Goal: Use online tool/utility: Utilize a website feature to perform a specific function

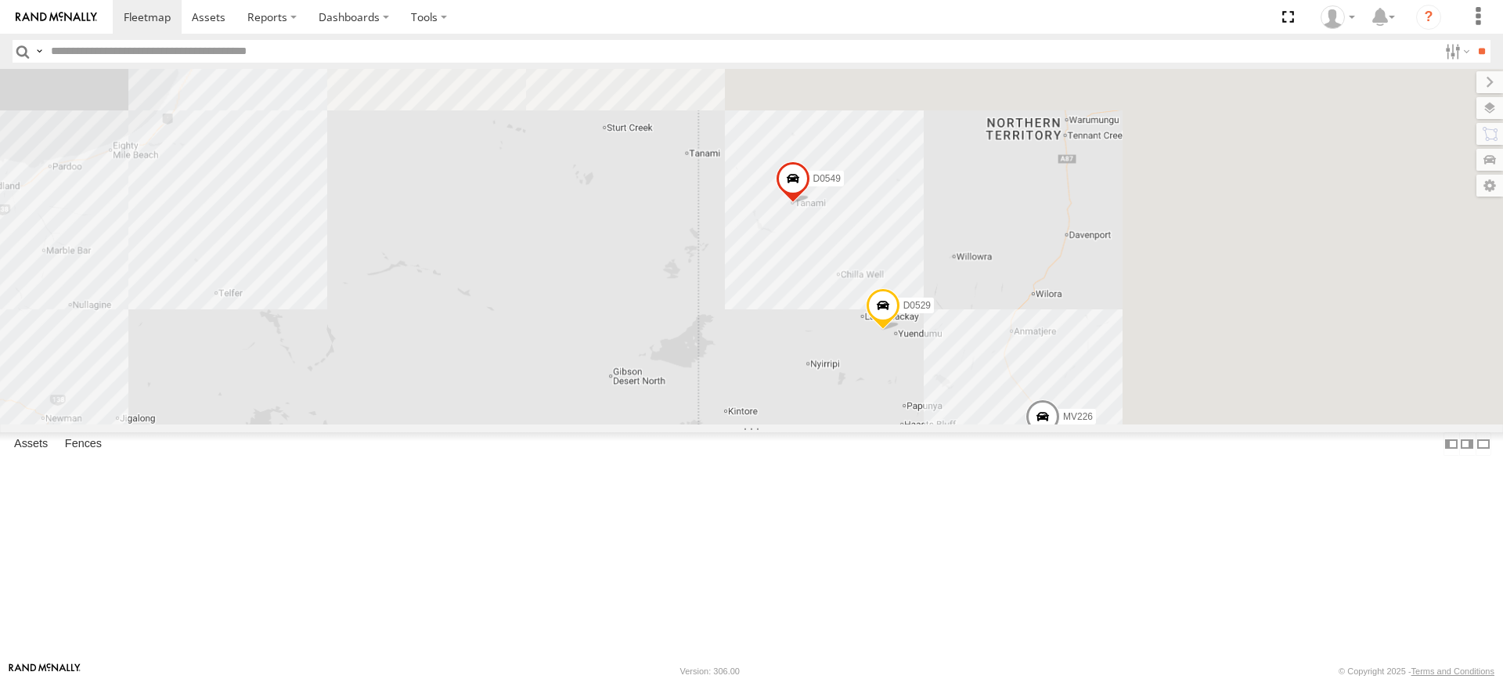
drag, startPoint x: 971, startPoint y: 186, endPoint x: 702, endPoint y: 449, distance: 376.5
click at [702, 424] on div "Cage260 Kumho 179 TY012 TL250 TL284 MV226 FT938 F0402 Cage160 TL270 Cage101 D05…" at bounding box center [751, 247] width 1503 height 356
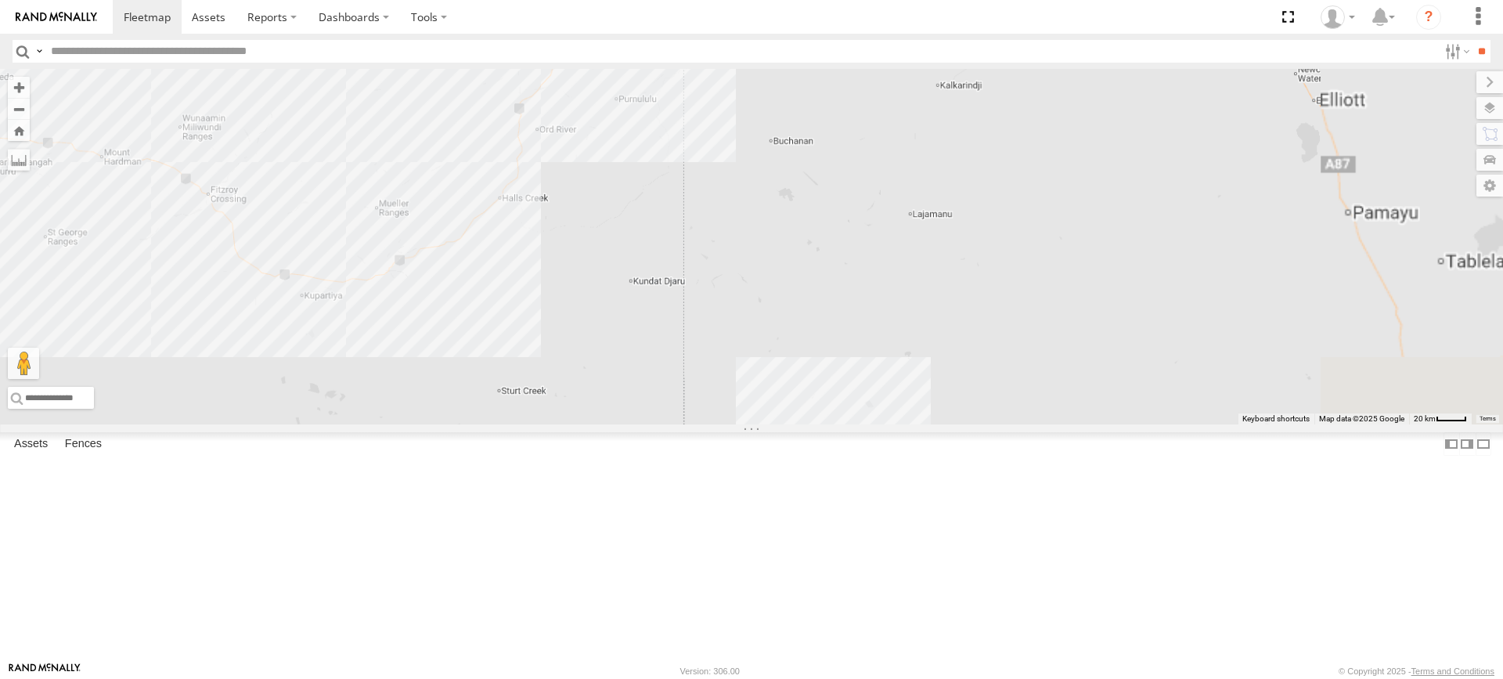
drag, startPoint x: 792, startPoint y: 287, endPoint x: 727, endPoint y: 529, distance: 251.5
click at [727, 424] on div "Cage260 Kumho 179 TY012 TL250 TL284 MV226 FT938 F0402 Cage160 TL270 Cage101 D05…" at bounding box center [751, 247] width 1503 height 356
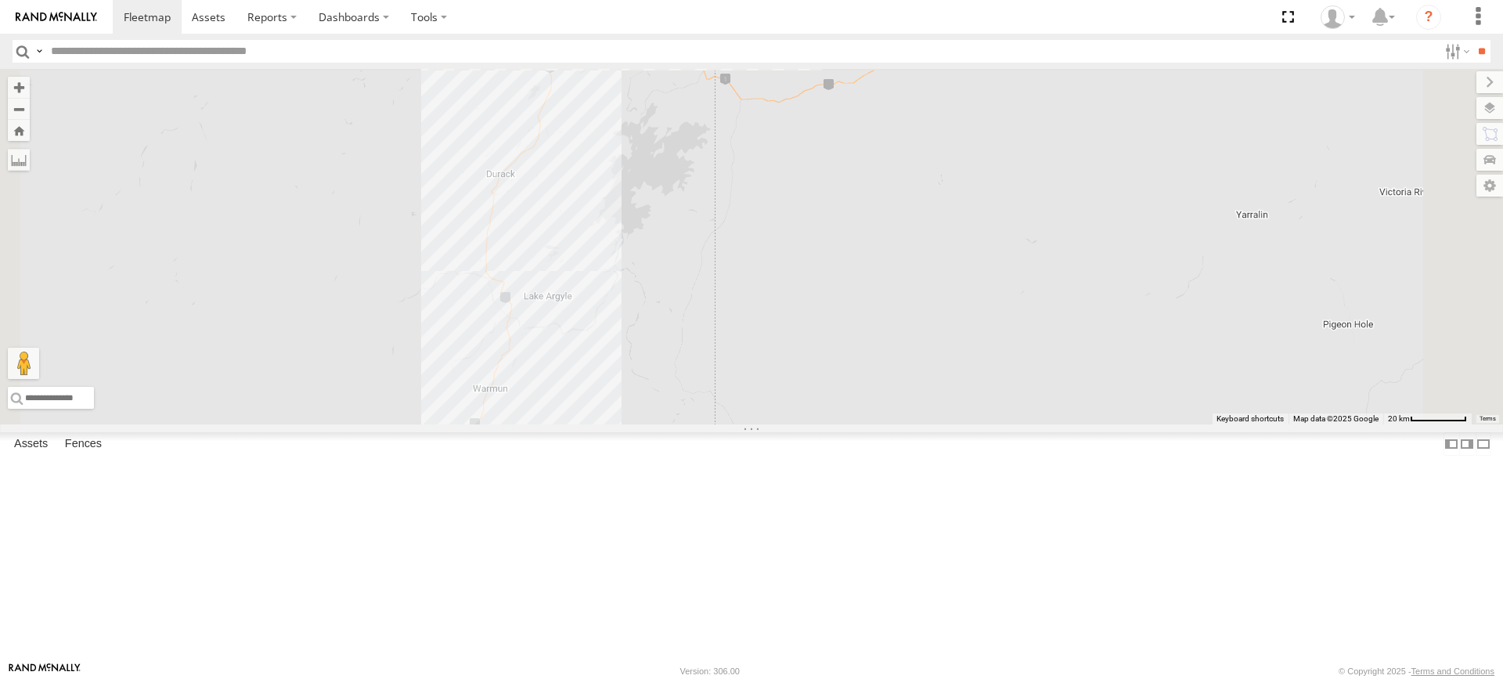
drag, startPoint x: 734, startPoint y: 301, endPoint x: 673, endPoint y: 604, distance: 309.1
click at [667, 424] on div "Cage260 Kumho 179 TY012 TL250 TL284 MV226 FT938 F0402 Cage160 TL270 Cage101 D05…" at bounding box center [751, 247] width 1503 height 356
drag, startPoint x: 801, startPoint y: 323, endPoint x: 791, endPoint y: 338, distance: 18.7
click at [791, 338] on div "Cage260 Kumho 179 TY012 TL250 TL284 MV226 FT938 F0402 Cage160 TL270 Cage101 D05…" at bounding box center [751, 247] width 1503 height 356
click at [30, 168] on label at bounding box center [19, 160] width 22 height 22
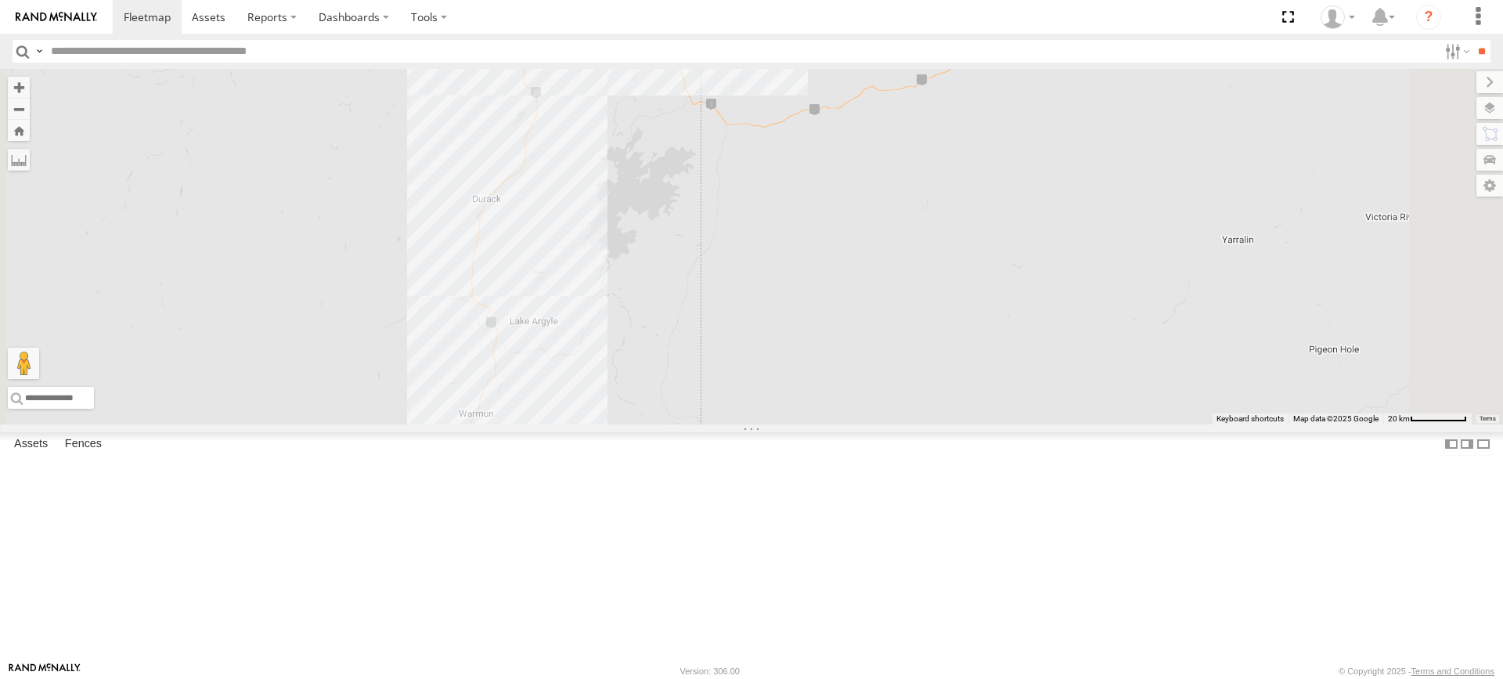
click at [0, 0] on label at bounding box center [0, 0] width 0 height 0
click at [672, 424] on div "Cage260 Kumho 179 TY012 TL250 TL284 MV226 FT938 F0402 Cage160 TL270 Cage101 D05…" at bounding box center [751, 247] width 1503 height 356
click at [810, 139] on div "Cage260 Kumho 179 TY012 TL250 TL284 MV226 FT938 F0402 Cage160 TL270 Cage101 D05…" at bounding box center [751, 247] width 1503 height 356
drag, startPoint x: 810, startPoint y: 139, endPoint x: 814, endPoint y: 167, distance: 27.8
click at [630, 56] on img "Start" at bounding box center [619, 45] width 22 height 22
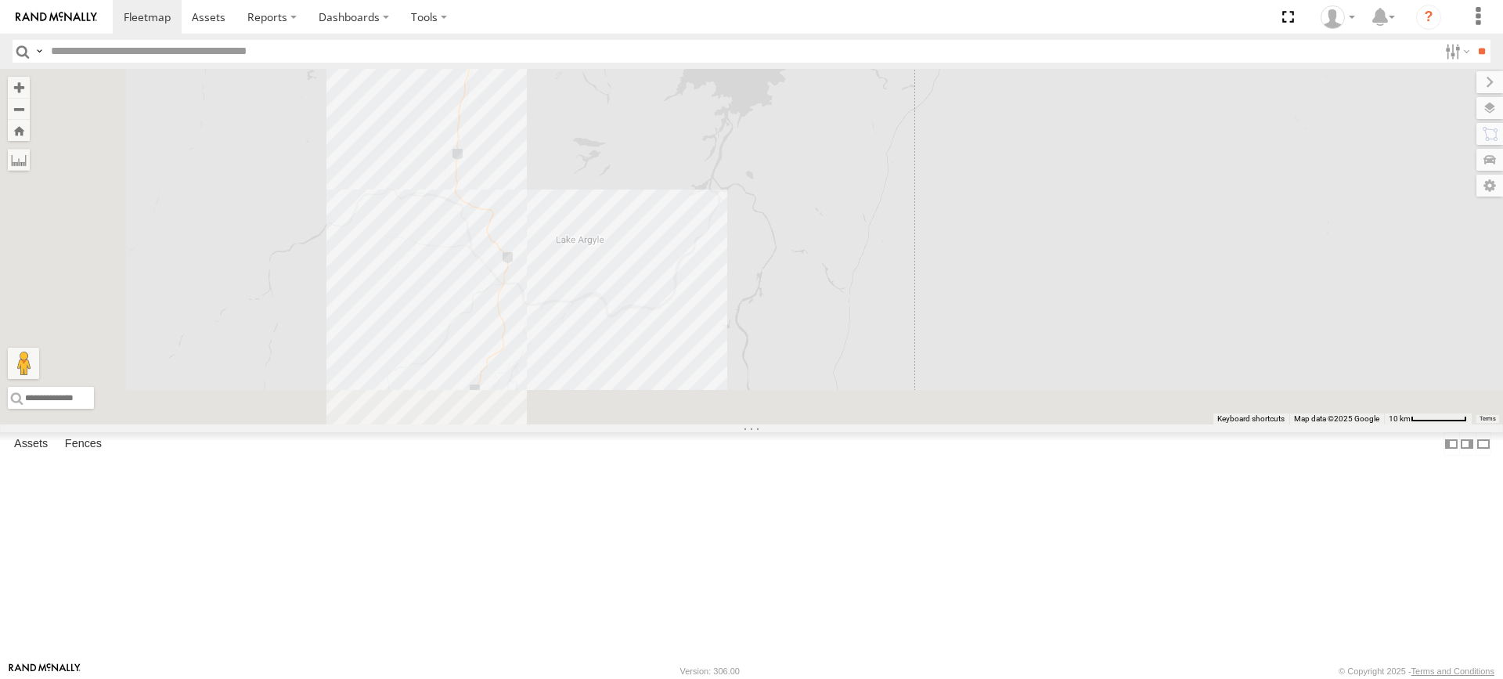
drag, startPoint x: 824, startPoint y: 406, endPoint x: 960, endPoint y: 77, distance: 356.0
click at [960, 77] on div "Cage260 Kumho 179 TY012 TL250 TL284 MV226 FT938 F0402 Cage160 TL270 Cage101 D05…" at bounding box center [751, 247] width 1503 height 356
click at [0, 0] on label at bounding box center [0, 0] width 0 height 0
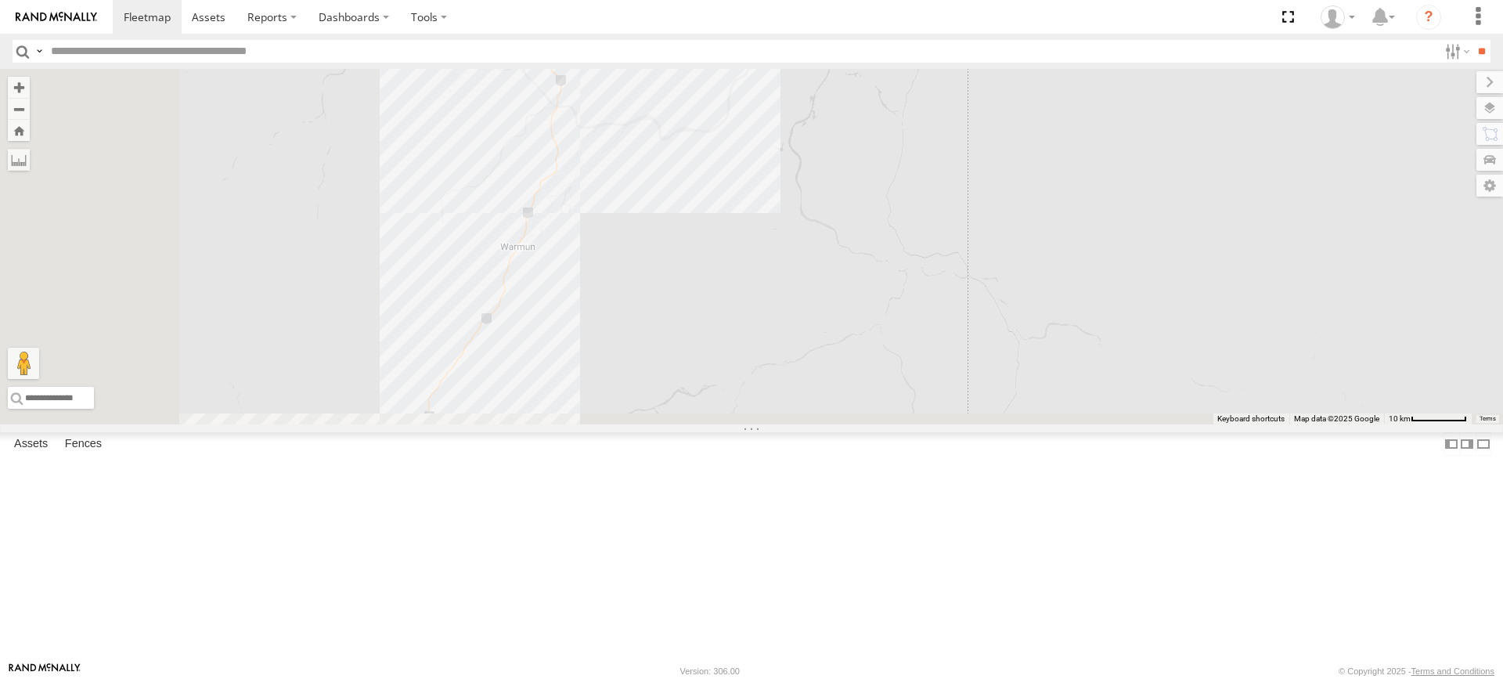
drag, startPoint x: 541, startPoint y: 390, endPoint x: 692, endPoint y: 47, distance: 374.8
click at [692, 47] on body at bounding box center [751, 339] width 1503 height 679
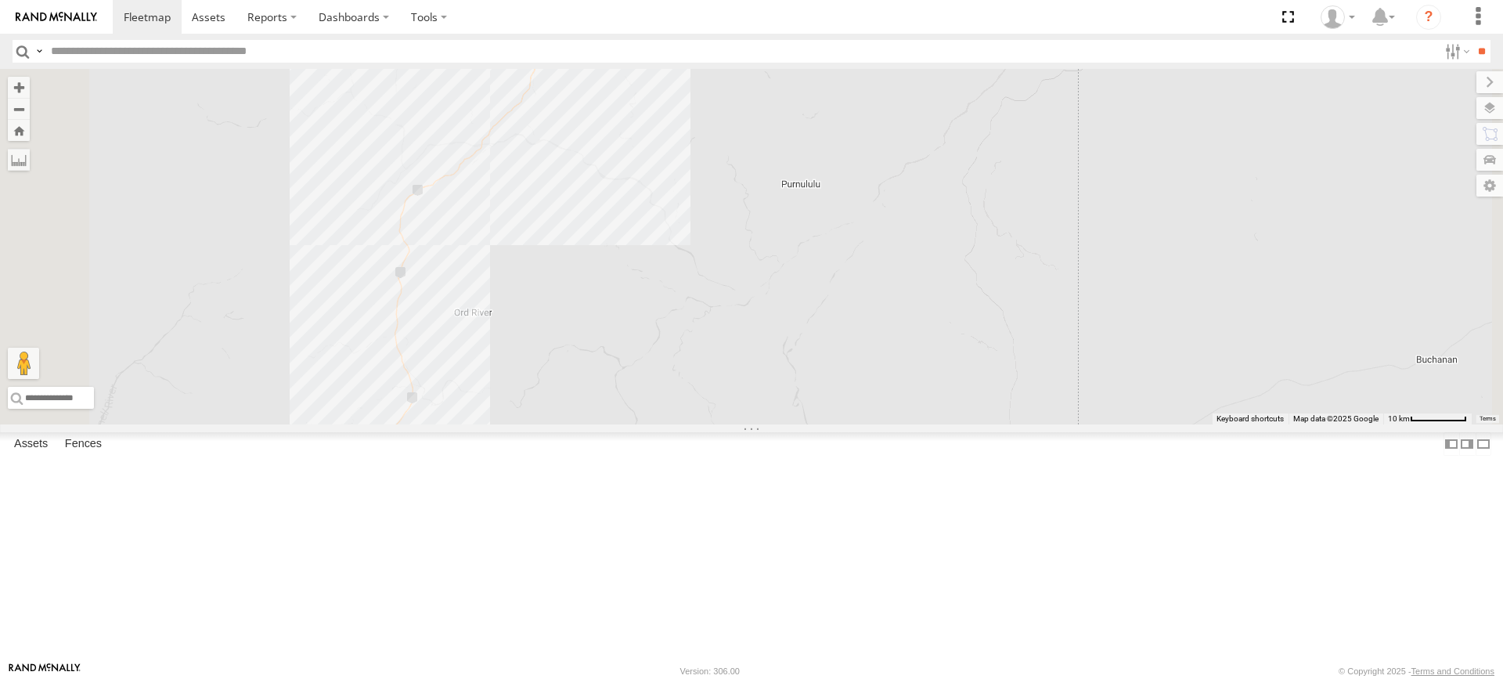
drag, startPoint x: 741, startPoint y: 378, endPoint x: 743, endPoint y: 174, distance: 204.4
click at [743, 174] on div "Cage260 Kumho 179 TY012 TL250 TL284 MV226 FT938 F0402 Cage160 TL270 Cage101 D05…" at bounding box center [751, 247] width 1503 height 356
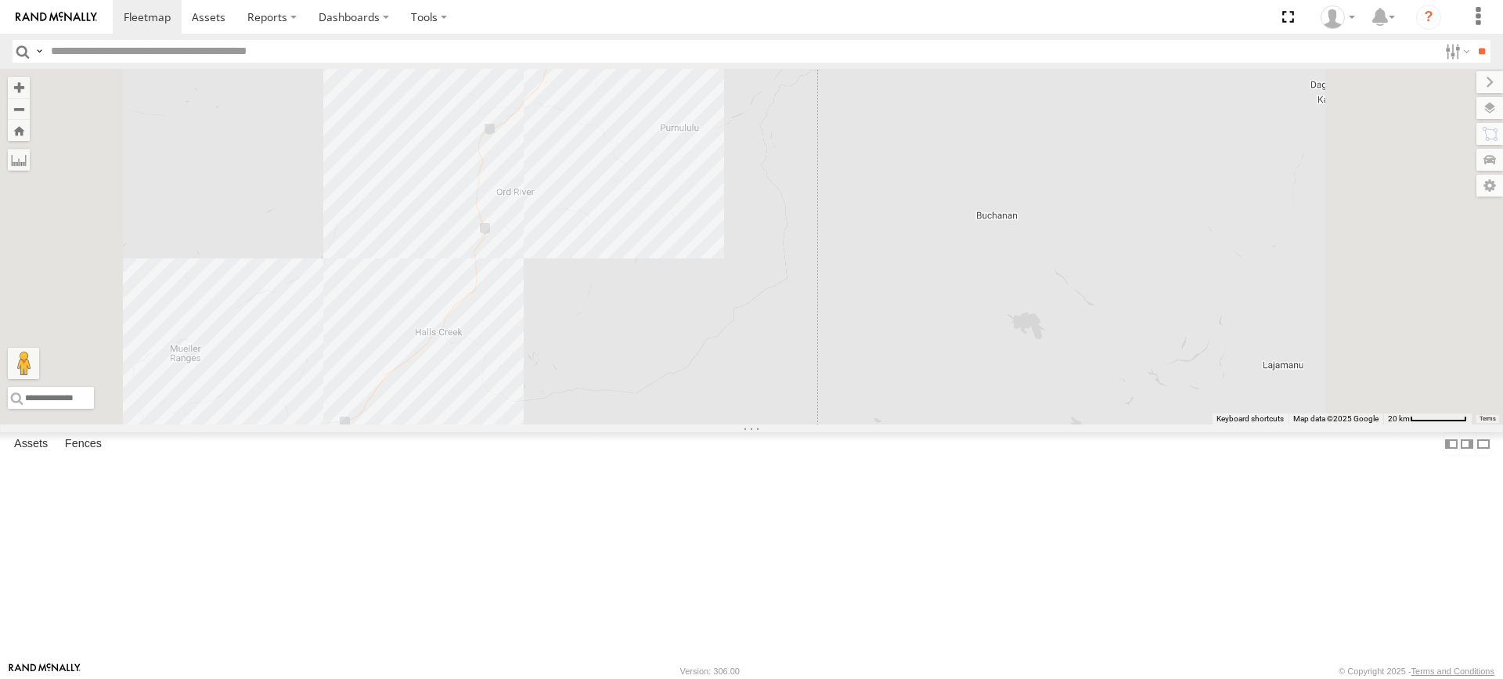
click at [637, 424] on div "Cage260 Kumho 179 TY012 TL250 TL284 MV226 FT938 F0402 Cage160 TL270 Cage101 D05…" at bounding box center [751, 247] width 1503 height 356
click at [782, 105] on div "Cage260 Kumho 179 TY012 TL250 TL284 MV226 FT938 F0402 Cage160 TL270 Cage101 D05…" at bounding box center [751, 247] width 1503 height 356
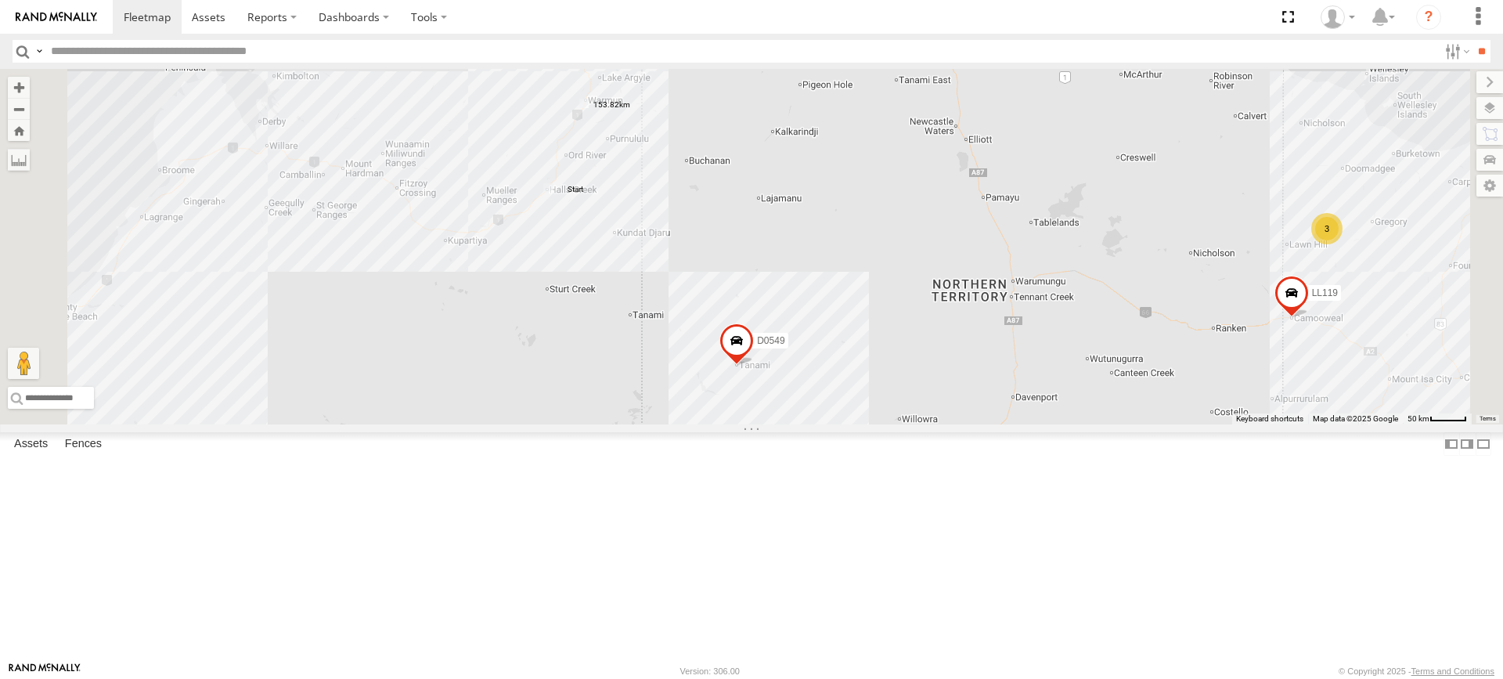
click at [0, 0] on label at bounding box center [0, 0] width 0 height 0
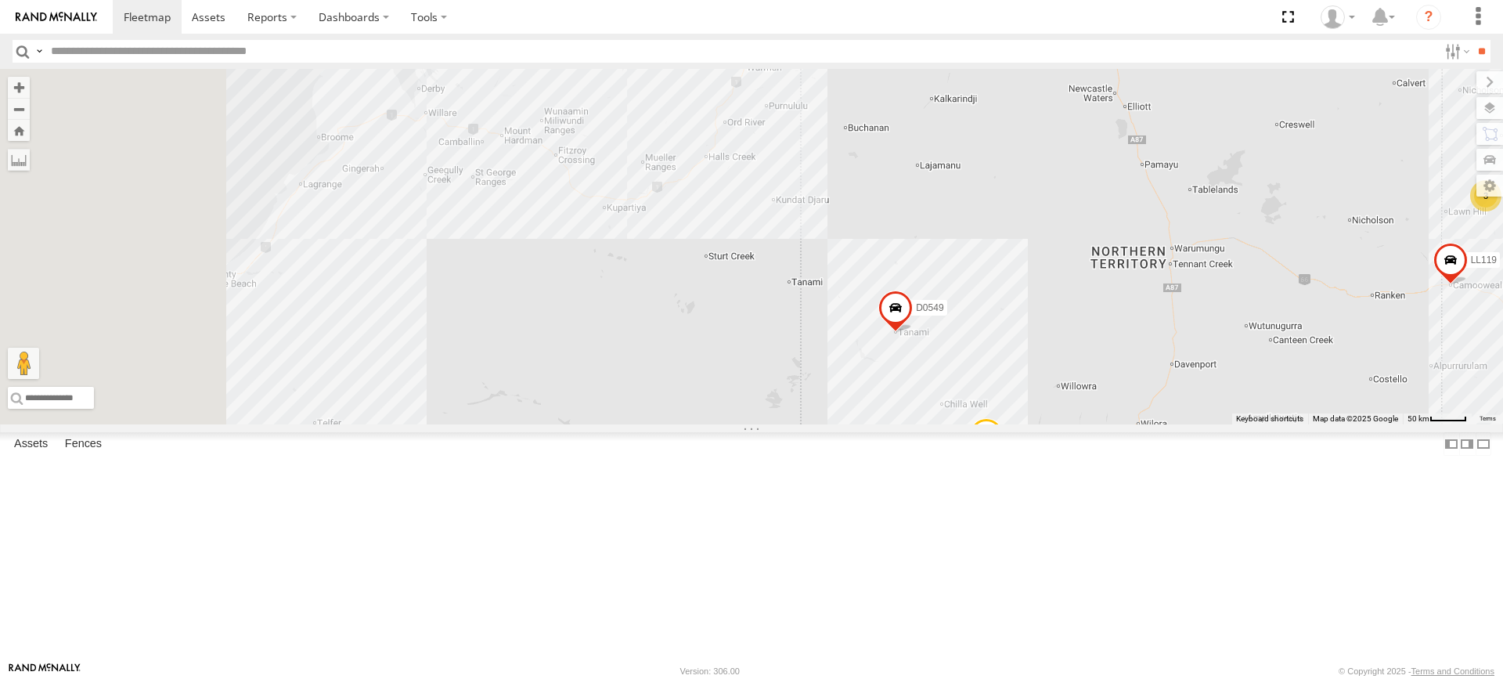
drag, startPoint x: 802, startPoint y: 339, endPoint x: 1361, endPoint y: 231, distance: 569.4
click at [1362, 229] on div "3 2 LL119 TY012 D0529 D0549" at bounding box center [751, 247] width 1503 height 356
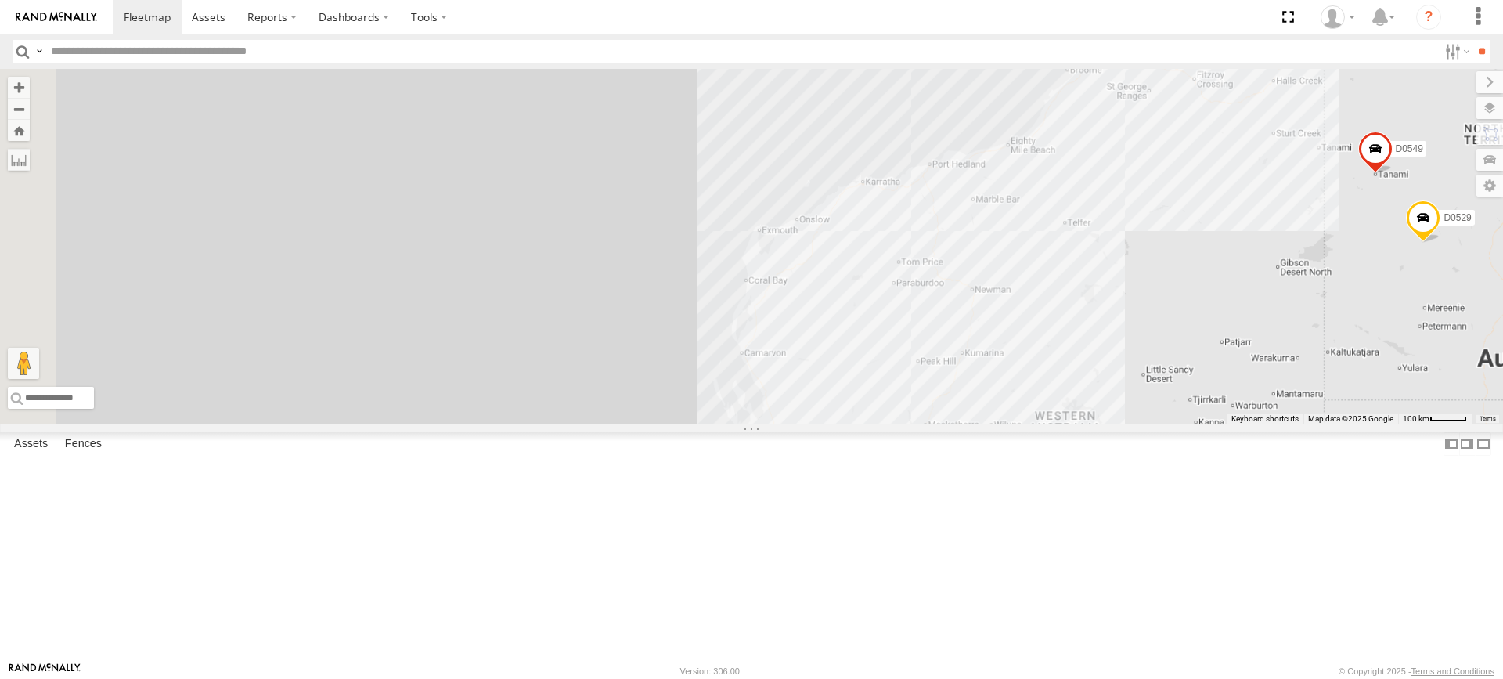
drag, startPoint x: 1189, startPoint y: 418, endPoint x: 1223, endPoint y: 292, distance: 130.5
click at [1237, 281] on div "LL119 TY012 D0529 D0549" at bounding box center [751, 247] width 1503 height 356
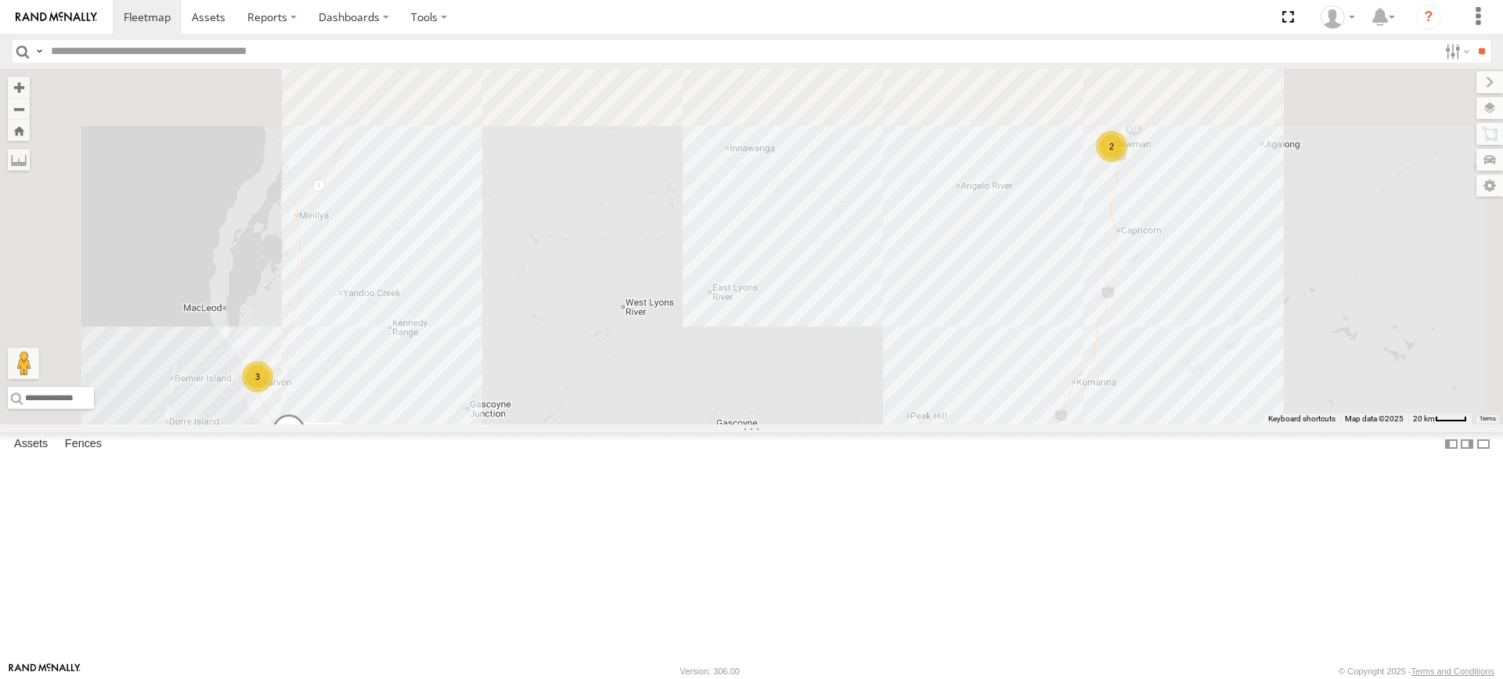
drag, startPoint x: 1157, startPoint y: 446, endPoint x: 1167, endPoint y: 502, distance: 56.5
click at [1167, 424] on div "LL119 TY012 D0529 D0549 2 3 F0400 F0379 PM706" at bounding box center [751, 247] width 1503 height 356
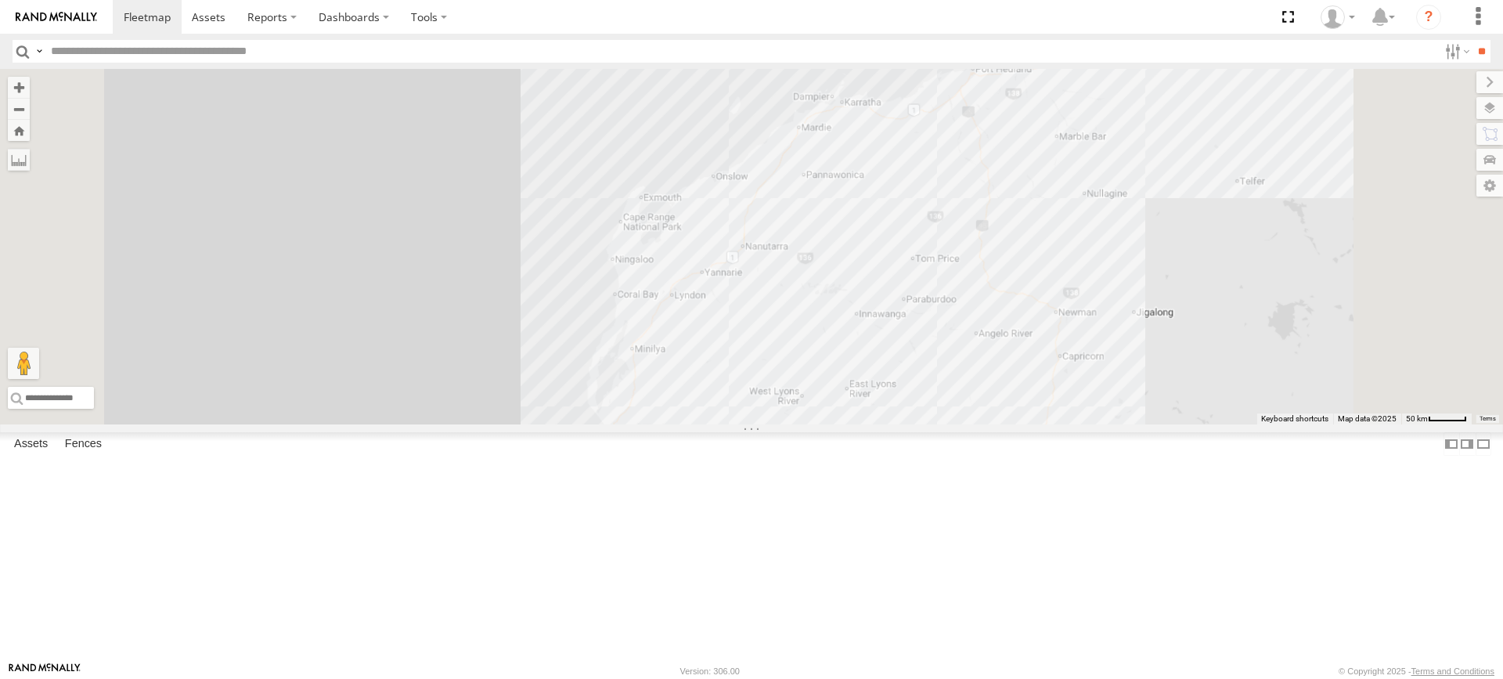
drag, startPoint x: 1160, startPoint y: 491, endPoint x: 1150, endPoint y: 482, distance: 13.3
click at [1161, 424] on div "LL119 TY012 D0529 D0549 F0400 F0379 PM706" at bounding box center [751, 247] width 1503 height 356
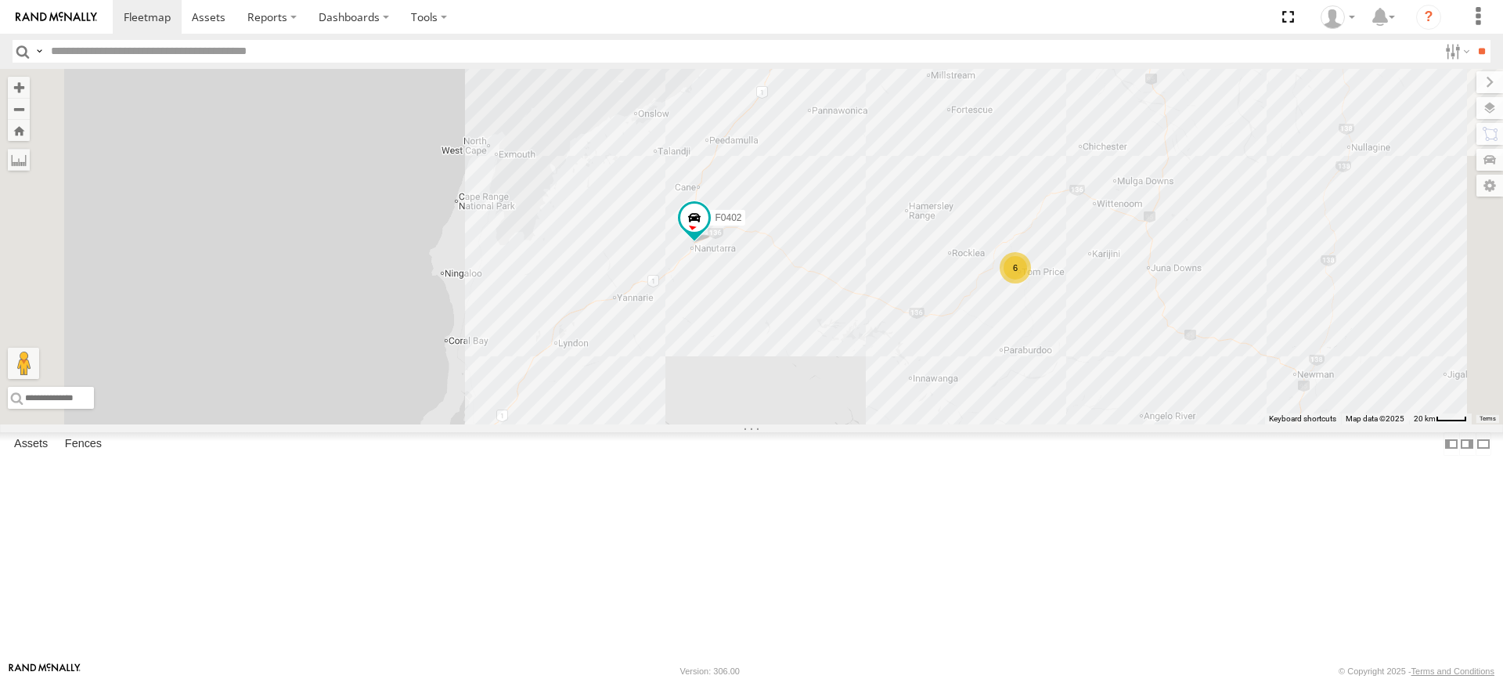
drag, startPoint x: 986, startPoint y: 425, endPoint x: 868, endPoint y: 606, distance: 215.7
click at [868, 424] on div "LL119 TY012 D0529 D0549 F0400 F0379 PM706 F0485 FT724 F0402 F0116 6 3" at bounding box center [751, 247] width 1503 height 356
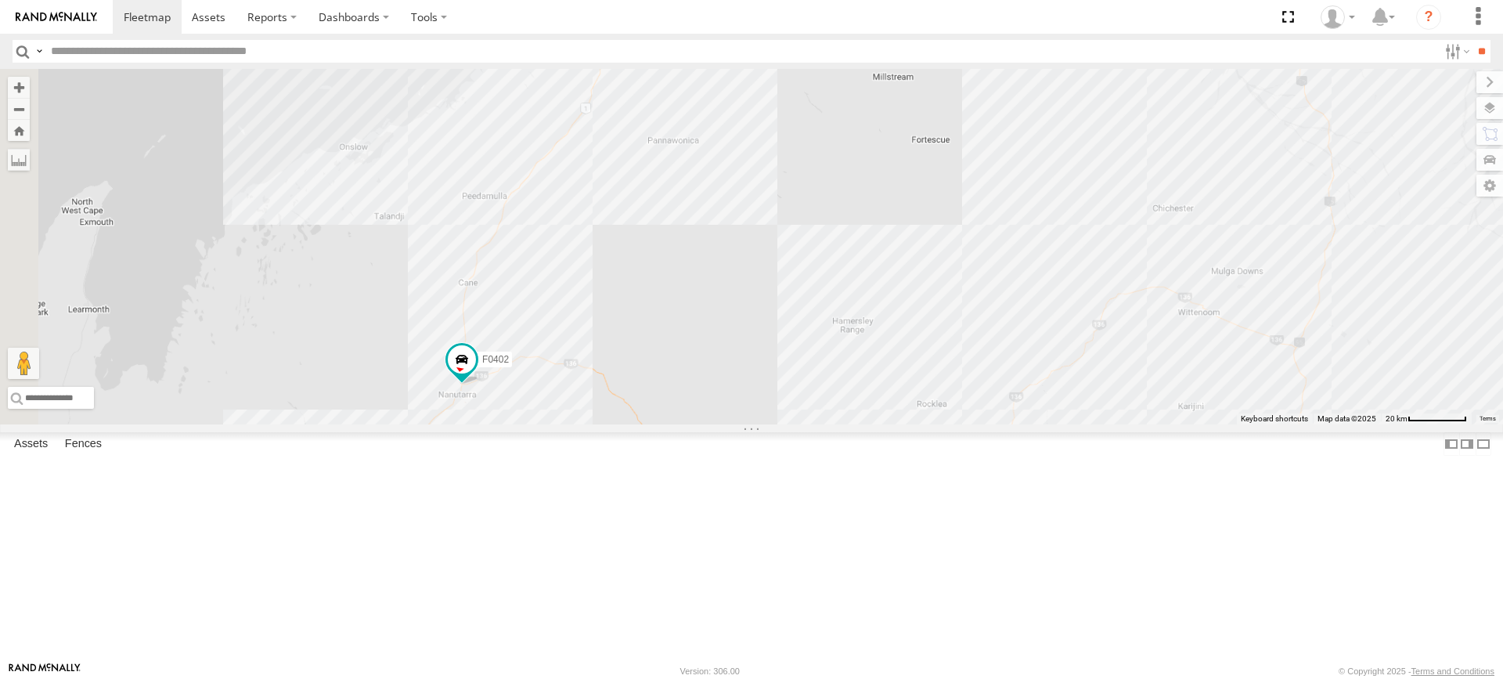
drag, startPoint x: 879, startPoint y: 574, endPoint x: 921, endPoint y: 420, distance: 159.7
click at [921, 420] on div "LL119 TY012 D0529 D0549 F0400 F0379 PM706 F0485 FT724 F0402 F0116" at bounding box center [751, 247] width 1503 height 356
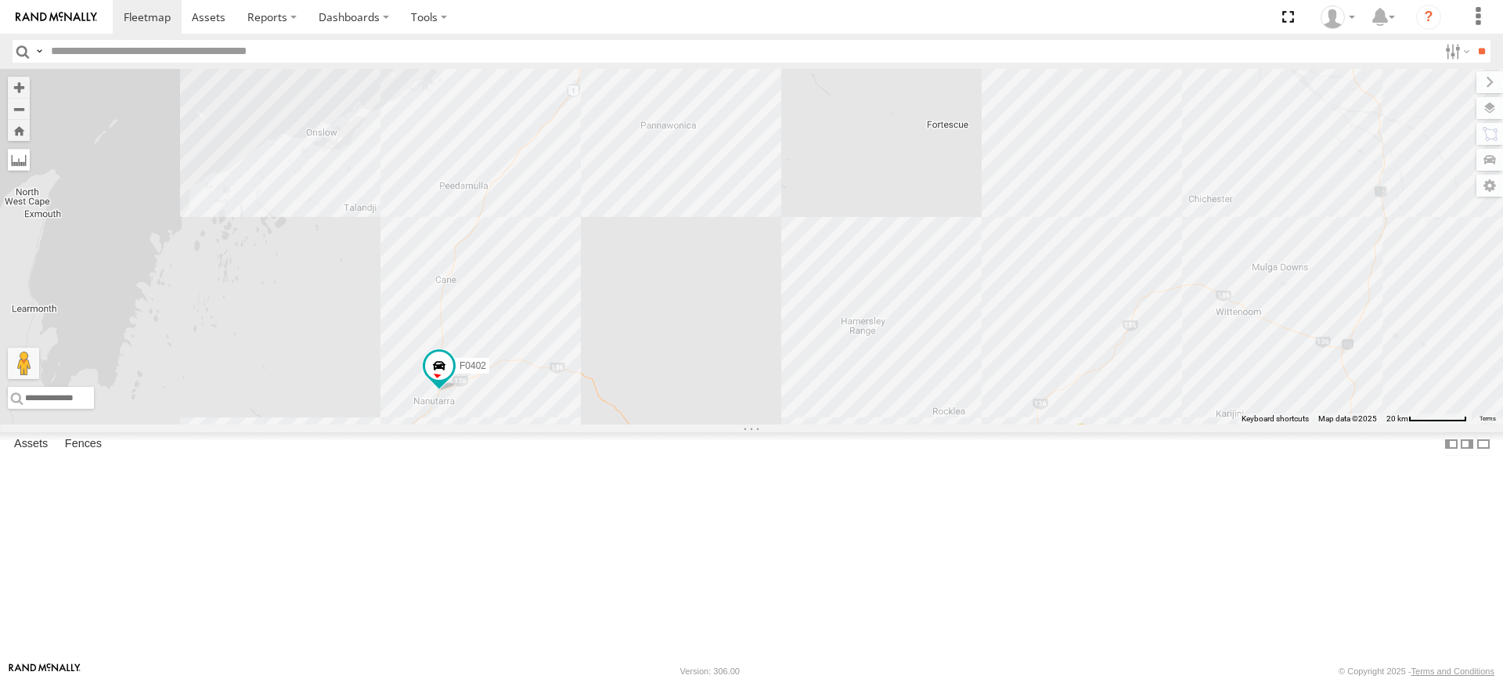
click at [30, 153] on label at bounding box center [19, 160] width 22 height 22
click at [651, 424] on div "LL119 TY012 D0529 D0549 F0400 F0379 PM706 F0485 FT724 F0402 F0116 6" at bounding box center [751, 247] width 1503 height 356
click at [448, 406] on img "Start" at bounding box center [437, 395] width 22 height 22
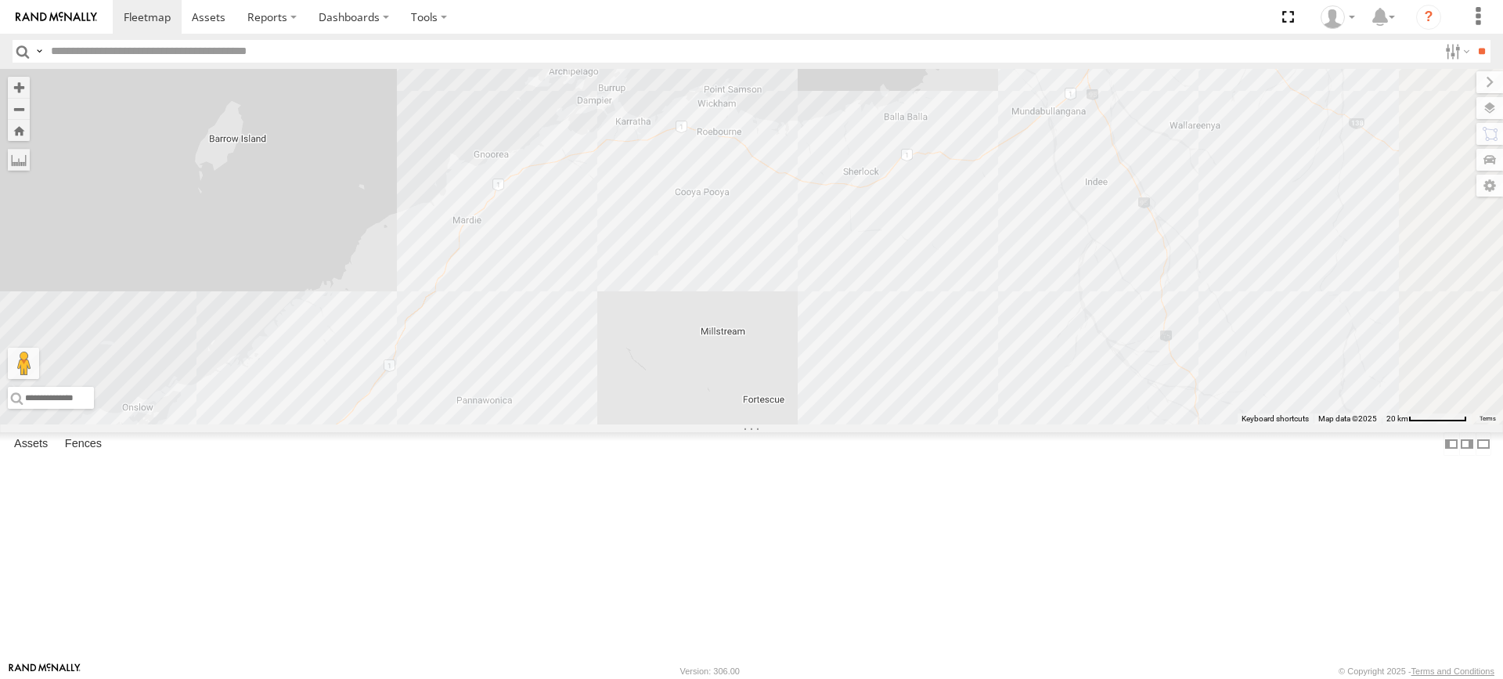
drag, startPoint x: 828, startPoint y: 252, endPoint x: 643, endPoint y: 536, distance: 338.8
click at [643, 424] on div "LL119 TY012 D0529 D0549 F0400 F0379 PM706 F0485 FT724 F0402 F0116 6" at bounding box center [751, 247] width 1503 height 356
click at [790, 277] on div "LL119 TY012 D0529 D0549 F0400 F0379 PM706 F0485 FT724 F0402 F0116 6 5 3" at bounding box center [751, 247] width 1503 height 356
drag, startPoint x: 790, startPoint y: 277, endPoint x: 797, endPoint y: 268, distance: 11.7
click at [609, 165] on img "247.97km" at bounding box center [598, 154] width 22 height 22
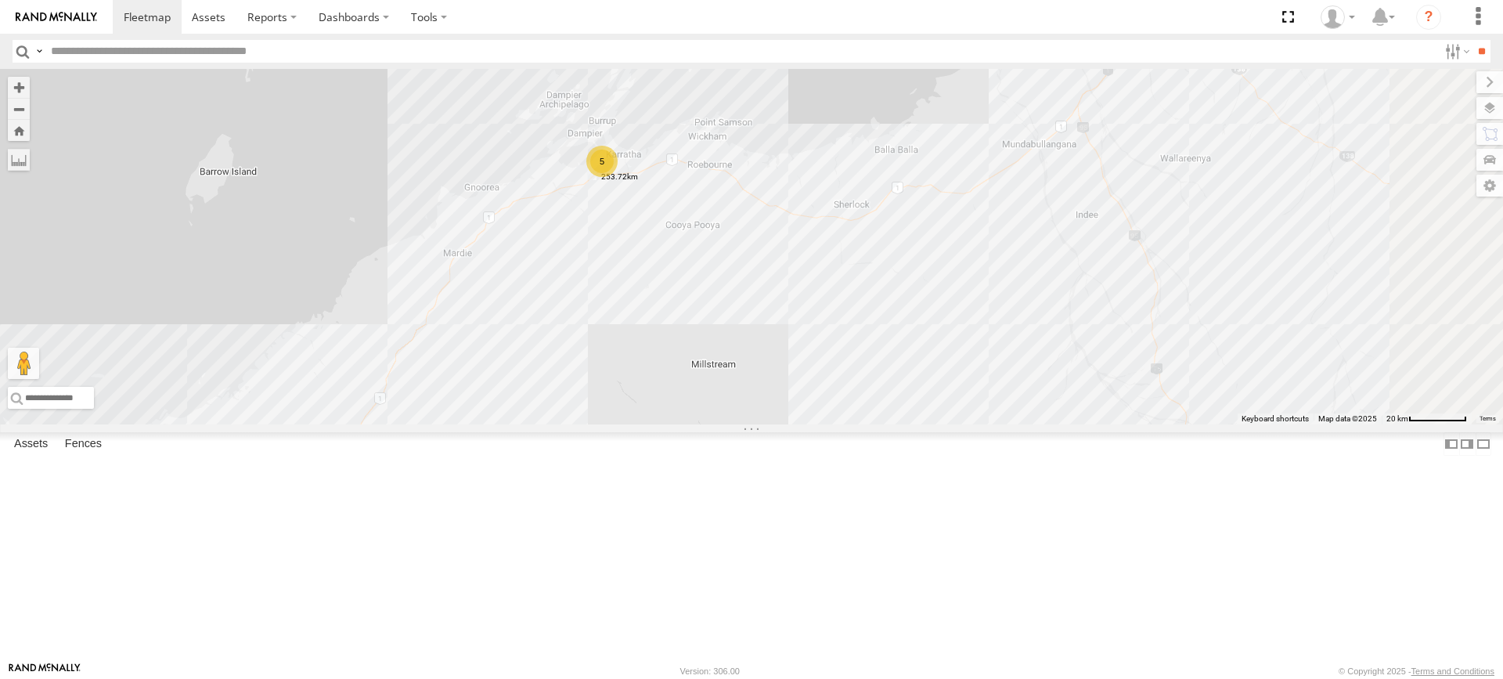
drag, startPoint x: 800, startPoint y: 347, endPoint x: 792, endPoint y: 374, distance: 28.5
click at [792, 374] on div "LL119 TY012 D0529 D0549 F0400 F0379 PM706 F0485 FT724 F0402 F0116 6 5 3" at bounding box center [751, 247] width 1503 height 356
